Goal: Task Accomplishment & Management: Manage account settings

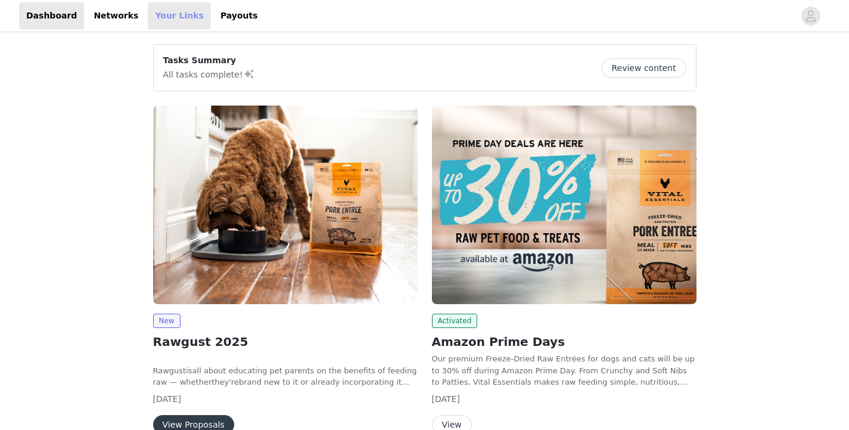
click at [162, 13] on link "Your Links" at bounding box center [179, 15] width 63 height 27
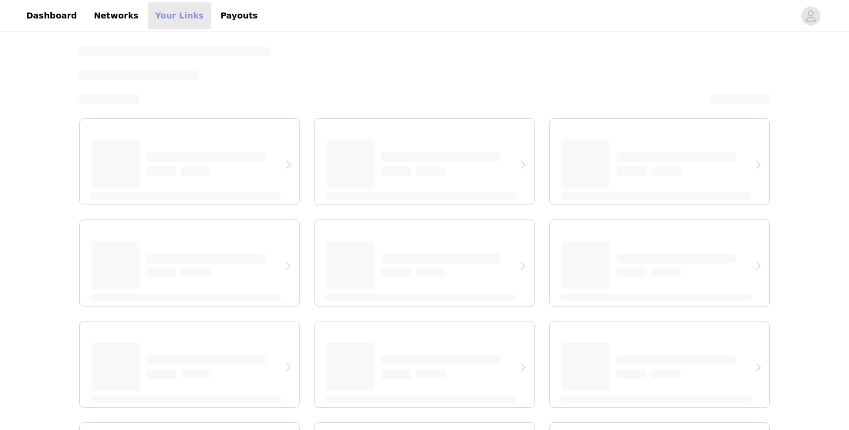
select select "12"
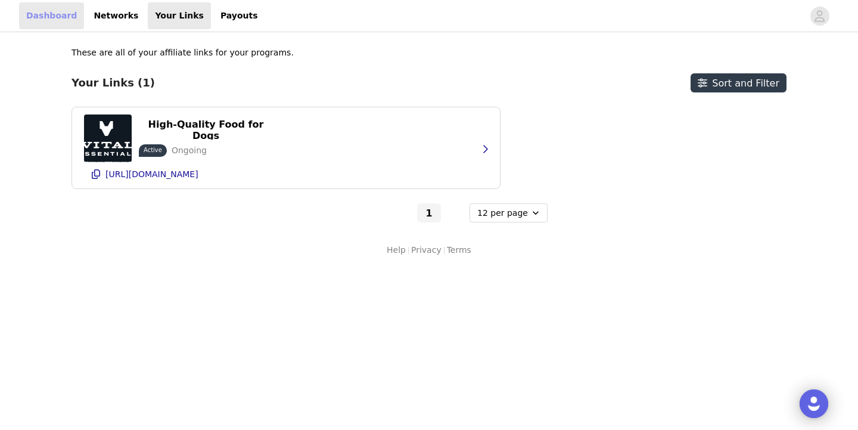
click at [60, 14] on link "Dashboard" at bounding box center [51, 15] width 65 height 27
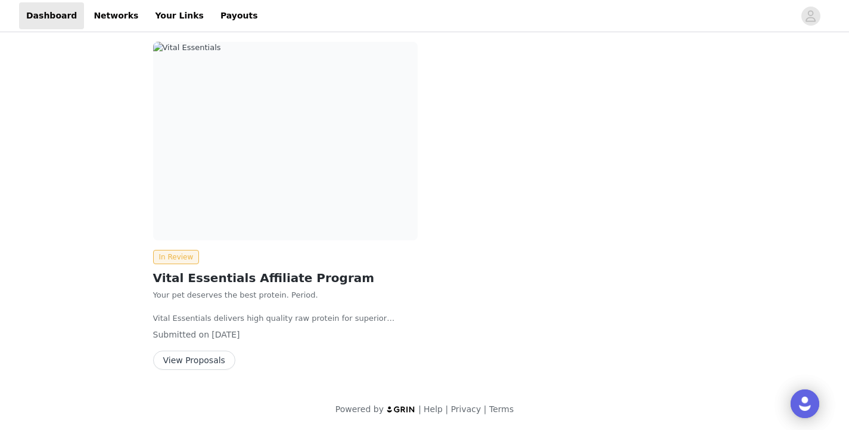
scroll to position [413, 0]
click at [187, 364] on button "View Proposals" at bounding box center [194, 360] width 82 height 19
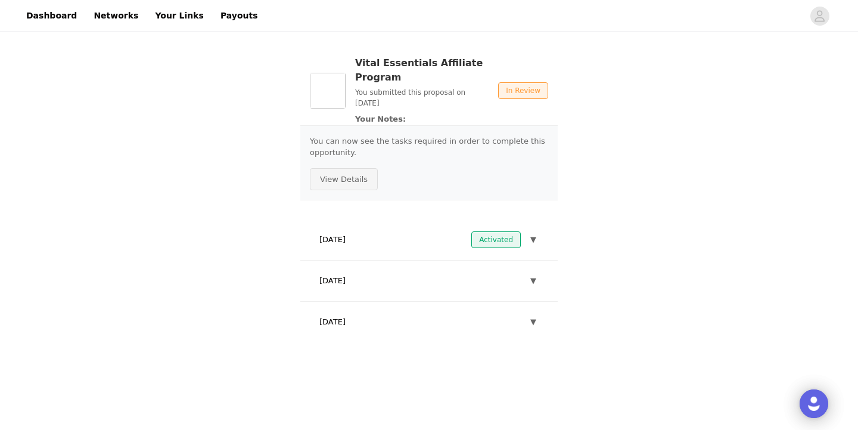
click at [352, 178] on button "View Details" at bounding box center [344, 179] width 68 height 23
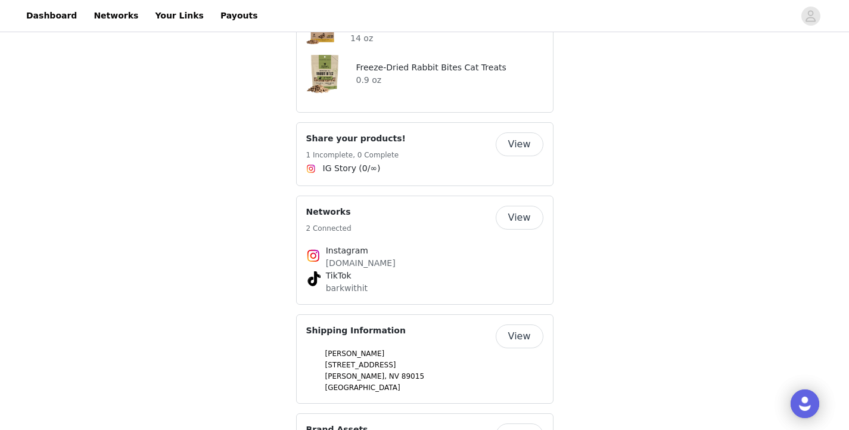
scroll to position [488, 0]
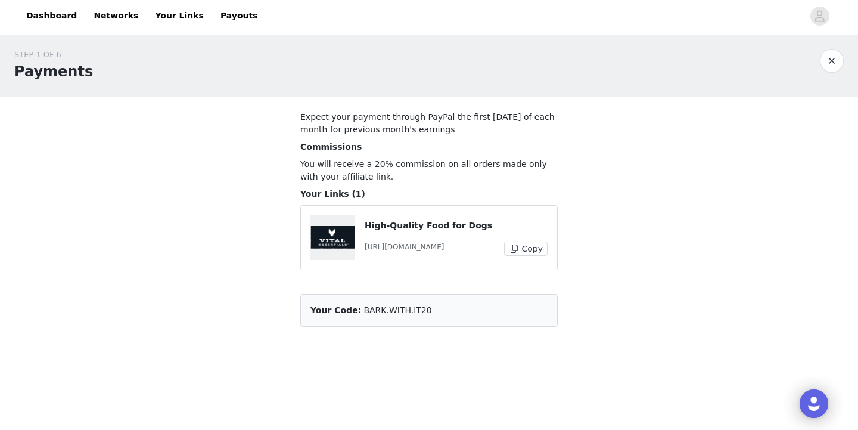
drag, startPoint x: 422, startPoint y: 309, endPoint x: 357, endPoint y: 308, distance: 65.0
click at [357, 308] on article "Your Code: BARK.WITH.IT20" at bounding box center [429, 310] width 258 height 33
copy article "BARK.WITH.IT20"
click at [561, 182] on section "Expect your payment through PayPal the first [DATE] of each month for previous …" at bounding box center [429, 219] width 286 height 244
